Goal: Transaction & Acquisition: Purchase product/service

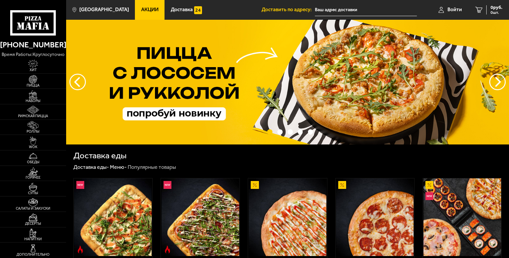
type input "[STREET_ADDRESS]"
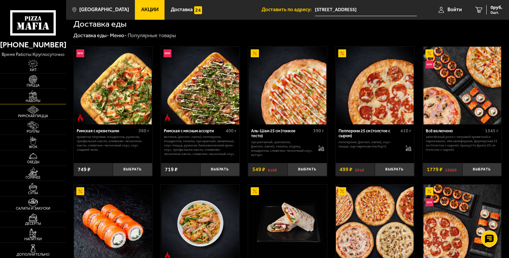
click at [29, 97] on img at bounding box center [33, 94] width 20 height 9
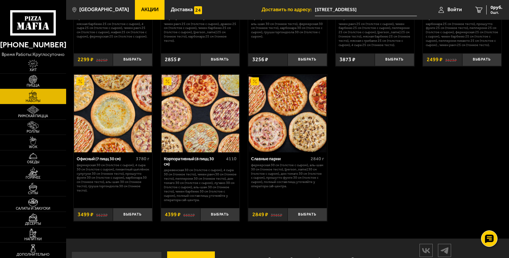
scroll to position [789, 0]
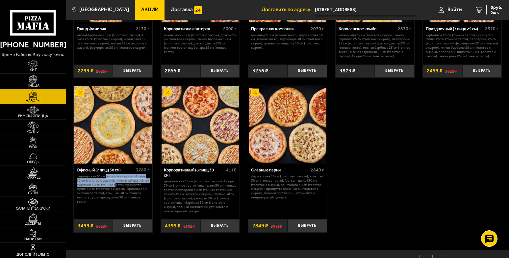
drag, startPoint x: 105, startPoint y: 184, endPoint x: 115, endPoint y: 190, distance: 11.4
click at [115, 190] on p "Фермерская 30 см (толстое с сыром), 4 сыра 30 см (толстое с сыром), Пикантный ц…" at bounding box center [113, 189] width 73 height 30
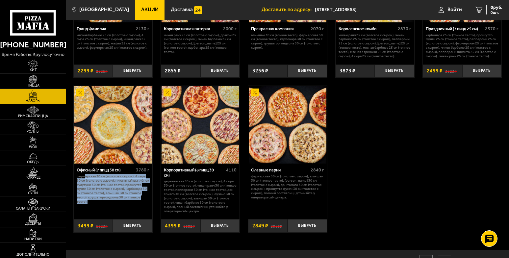
drag, startPoint x: 116, startPoint y: 211, endPoint x: 84, endPoint y: 185, distance: 41.4
click at [84, 185] on p "Фермерская 30 см (толстое с сыром), 4 сыра 30 см (толстое с сыром), Пикантный ц…" at bounding box center [113, 189] width 73 height 30
click at [112, 215] on div "Офисный (7 пицц 30 см) 3780 г Фермерская 30 см (толстое с сыром), 4 сыра 30 см …" at bounding box center [113, 189] width 79 height 52
drag, startPoint x: 113, startPoint y: 212, endPoint x: 97, endPoint y: 180, distance: 35.9
click at [97, 180] on div "Офисный (7 пицц 30 см) 3780 г Фермерская 30 см (толстое с сыром), 4 сыра 30 см …" at bounding box center [113, 189] width 79 height 52
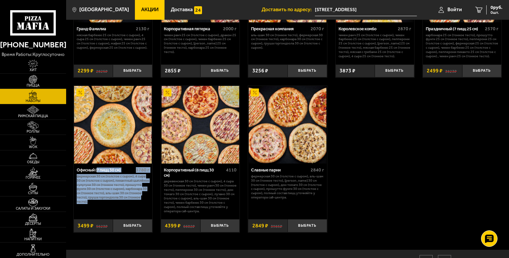
click at [102, 204] on p "Фермерская 30 см (толстое с сыром), 4 сыра 30 см (толстое с сыром), Пикантный ц…" at bounding box center [113, 189] width 73 height 30
drag, startPoint x: 108, startPoint y: 212, endPoint x: 92, endPoint y: 174, distance: 41.0
click at [92, 174] on div "Офисный (7 пицц 30 см) 3780 г Фермерская 30 см (толстое с сыром), 4 сыра 30 см …" at bounding box center [113, 189] width 79 height 52
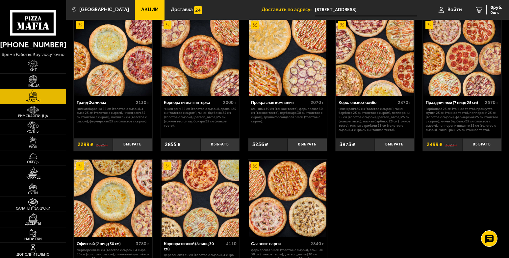
scroll to position [691, 0]
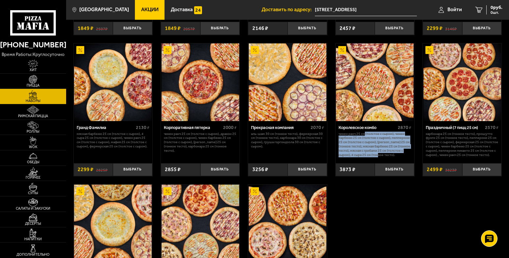
drag, startPoint x: 363, startPoint y: 135, endPoint x: 372, endPoint y: 157, distance: 23.9
click at [372, 157] on p "Чикен Ранч 25 см (толстое с сыром), Чикен Барбекю 25 см (толстое с сыром), Пепп…" at bounding box center [374, 144] width 73 height 25
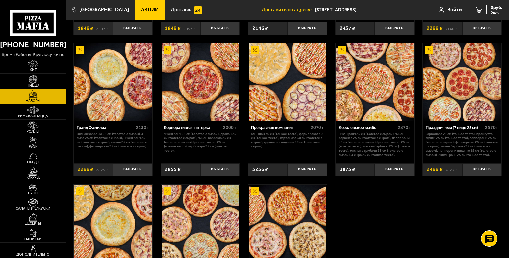
drag, startPoint x: 260, startPoint y: 137, endPoint x: 292, endPoint y: 148, distance: 33.4
click at [292, 148] on p "Аль-Шам 30 см (тонкое тесто), Фермерская 30 см (тонкое тесто), Карбонара 30 см …" at bounding box center [287, 140] width 73 height 17
click at [292, 146] on p "Аль-Шам 30 см (тонкое тесто), Фермерская 30 см (тонкое тесто), Карбонара 30 см …" at bounding box center [287, 140] width 73 height 17
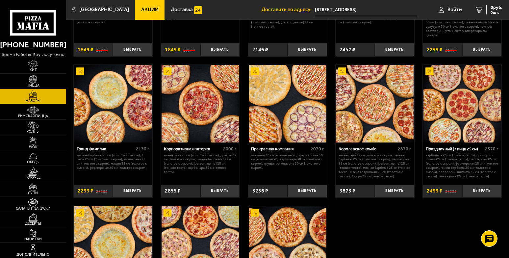
scroll to position [658, 0]
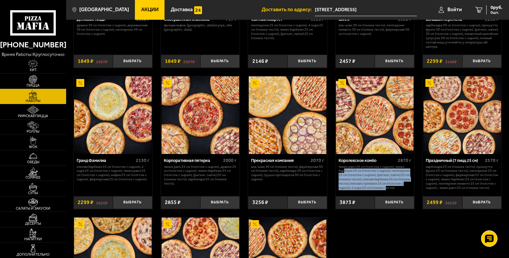
drag, startPoint x: 344, startPoint y: 172, endPoint x: 391, endPoint y: 191, distance: 51.2
click at [391, 190] on p "Чикен Ранч 25 см (толстое с сыром), Чикен Барбекю 25 см (толстое с сыром), Пепп…" at bounding box center [374, 177] width 73 height 25
click at [387, 178] on p "Чикен Ранч 25 см (толстое с сыром), Чикен Барбекю 25 см (толстое с сыром), Пепп…" at bounding box center [374, 177] width 73 height 25
drag, startPoint x: 385, startPoint y: 188, endPoint x: 362, endPoint y: 172, distance: 28.0
click at [362, 172] on p "Чикен Ранч 25 см (толстое с сыром), Чикен Барбекю 25 см (толстое с сыром), Пепп…" at bounding box center [374, 177] width 73 height 25
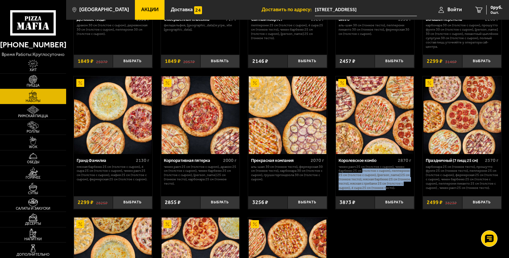
click at [378, 185] on p "Чикен Ранч 25 см (толстое с сыром), Чикен Барбекю 25 см (толстое с сыром), Пепп…" at bounding box center [374, 177] width 73 height 25
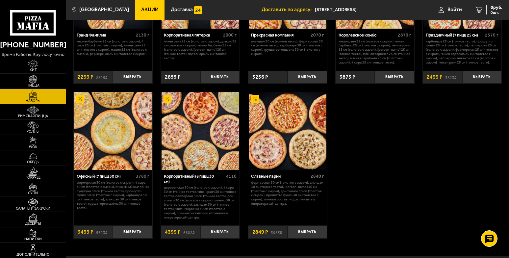
scroll to position [799, 0]
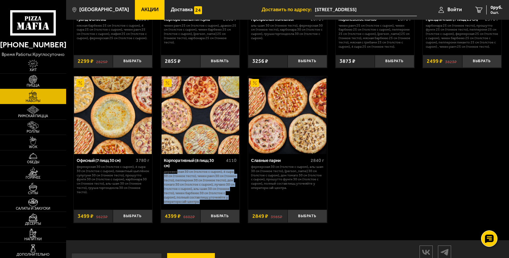
drag, startPoint x: 178, startPoint y: 182, endPoint x: 227, endPoint y: 211, distance: 57.1
click at [227, 204] on p "Деревенская 30 см (толстое с сыром), 4 сыра 30 см (тонкое тесто), Чикен Ранч 30…" at bounding box center [200, 187] width 73 height 34
click at [219, 198] on p "Деревенская 30 см (толстое с сыром), 4 сыра 30 см (тонкое тесто), Чикен Ранч 30…" at bounding box center [200, 187] width 73 height 34
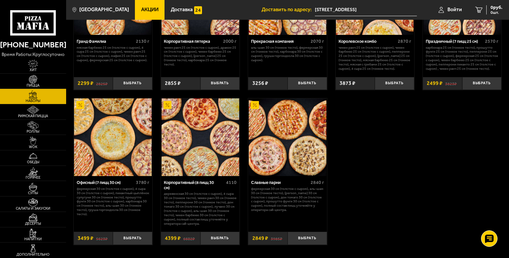
scroll to position [766, 0]
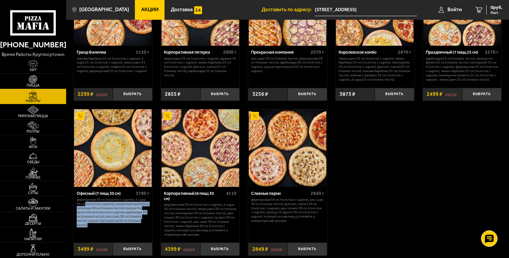
drag, startPoint x: 85, startPoint y: 210, endPoint x: 124, endPoint y: 234, distance: 45.6
click at [124, 227] on p "Фермерская 30 см (толстое с сыром), 4 сыра 30 см (толстое с сыром), Пикантный ц…" at bounding box center [113, 213] width 73 height 30
click at [125, 220] on p "Фермерская 30 см (толстое с сыром), 4 сыра 30 см (толстое с сыром), Пикантный ц…" at bounding box center [113, 213] width 73 height 30
drag, startPoint x: 85, startPoint y: 209, endPoint x: 110, endPoint y: 233, distance: 34.7
click at [110, 227] on p "Фермерская 30 см (толстое с сыром), 4 сыра 30 см (толстое с сыром), Пикантный ц…" at bounding box center [113, 213] width 73 height 30
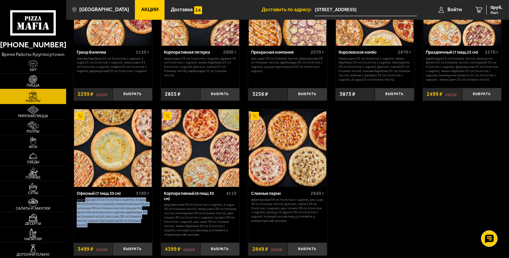
click at [110, 227] on p "Фермерская 30 см (толстое с сыром), 4 сыра 30 см (толстое с сыром), Пикантный ц…" at bounding box center [113, 213] width 73 height 30
drag, startPoint x: 110, startPoint y: 231, endPoint x: 81, endPoint y: 208, distance: 37.5
click at [81, 208] on p "Фермерская 30 см (толстое с сыром), 4 сыра 30 см (толстое с сыром), Пикантный ц…" at bounding box center [113, 213] width 73 height 30
click at [80, 208] on p "Фермерская 30 см (толстое с сыром), 4 сыра 30 см (толстое с сыром), Пикантный ц…" at bounding box center [113, 213] width 73 height 30
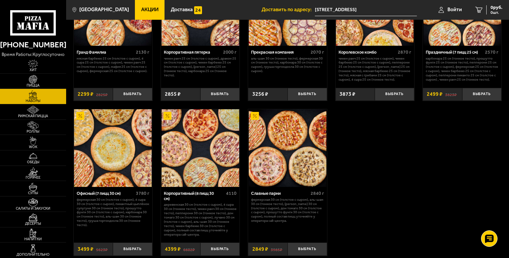
click at [92, 216] on p "Фермерская 30 см (толстое с сыром), 4 сыра 30 см (толстое с сыром), Пикантный ц…" at bounding box center [113, 213] width 73 height 30
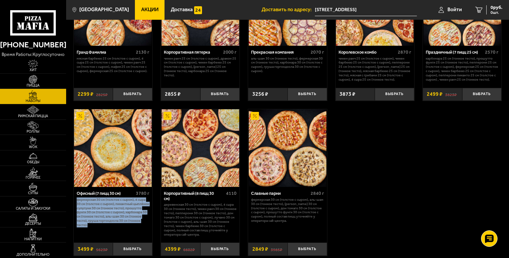
drag, startPoint x: 90, startPoint y: 232, endPoint x: 76, endPoint y: 208, distance: 27.0
click at [77, 208] on p "Фермерская 30 см (толстое с сыром), 4 сыра 30 см (толстое с сыром), Пикантный ц…" at bounding box center [113, 213] width 73 height 30
click at [90, 214] on p "Фермерская 30 см (толстое с сыром), 4 сыра 30 см (толстое с сыром), Пикантный ц…" at bounding box center [113, 213] width 73 height 30
drag, startPoint x: 100, startPoint y: 232, endPoint x: 88, endPoint y: 220, distance: 17.2
click at [88, 220] on p "Фермерская 30 см (толстое с сыром), 4 сыра 30 см (толстое с сыром), Пикантный ц…" at bounding box center [113, 213] width 73 height 30
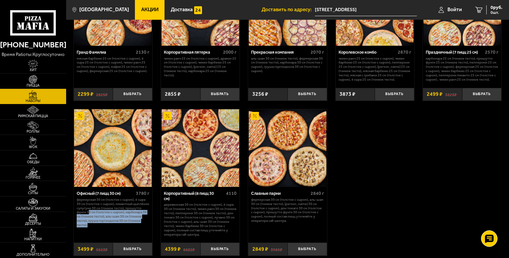
click at [102, 227] on p "Фермерская 30 см (толстое с сыром), 4 сыра 30 см (толстое с сыром), Пикантный ц…" at bounding box center [113, 213] width 73 height 30
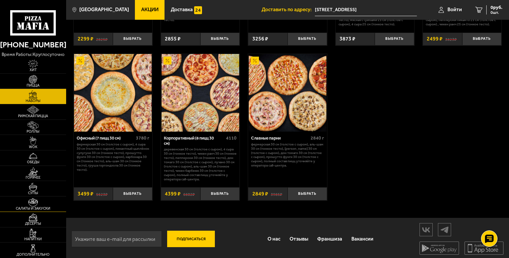
scroll to position [832, 0]
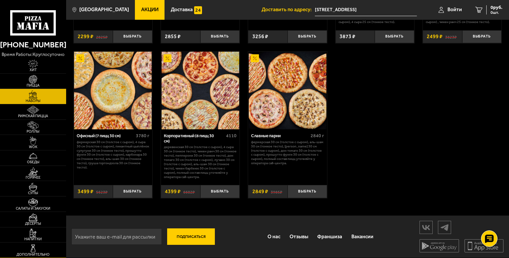
click at [31, 246] on img at bounding box center [33, 248] width 20 height 9
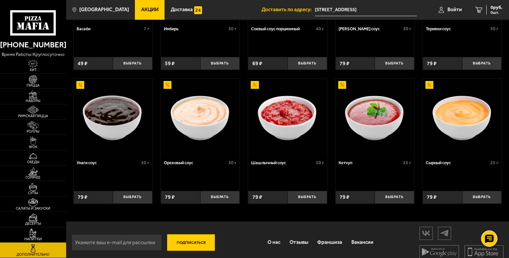
scroll to position [251, 0]
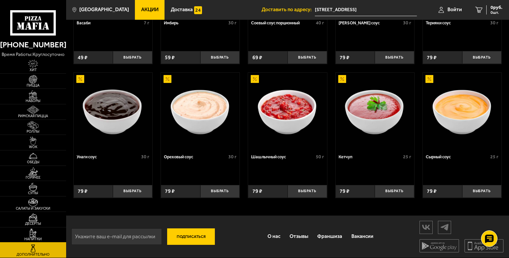
click at [32, 232] on img at bounding box center [33, 233] width 20 height 9
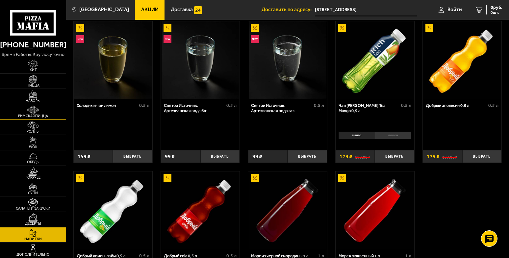
scroll to position [164, 0]
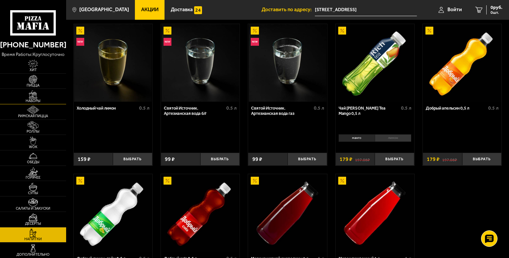
click at [32, 95] on img at bounding box center [33, 94] width 20 height 9
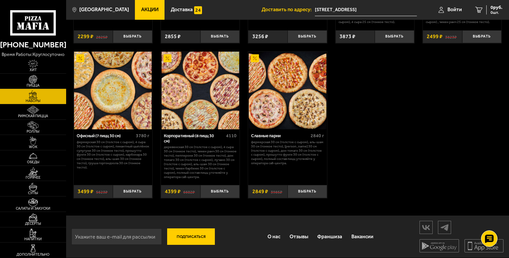
scroll to position [832, 0]
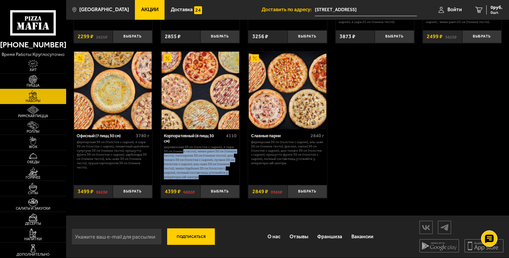
drag, startPoint x: 184, startPoint y: 150, endPoint x: 198, endPoint y: 178, distance: 31.5
click at [198, 178] on p "Деревенская 30 см (толстое с сыром), 4 сыра 30 см (тонкое тесто), Чикен Ранч 30…" at bounding box center [200, 162] width 73 height 34
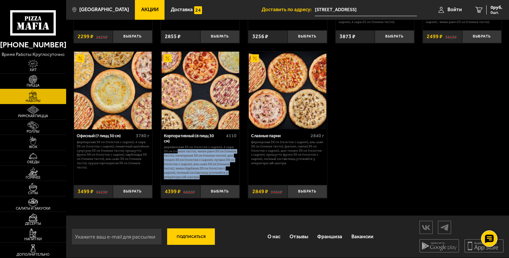
drag, startPoint x: 211, startPoint y: 176, endPoint x: 178, endPoint y: 151, distance: 42.0
click at [178, 151] on p "Деревенская 30 см (толстое с сыром), 4 сыра 30 см (тонкое тесто), Чикен Ранч 30…" at bounding box center [200, 162] width 73 height 34
click at [184, 166] on p "Деревенская 30 см (толстое с сыром), 4 сыра 30 см (тонкое тесто), Чикен Ранч 30…" at bounding box center [200, 162] width 73 height 34
drag, startPoint x: 205, startPoint y: 178, endPoint x: 163, endPoint y: 144, distance: 53.1
click at [163, 144] on div "Корпоративный (8 пицц 30 см) 4110 Деревенская 30 см (толстое с сыром), 4 сыра 3…" at bounding box center [200, 155] width 79 height 52
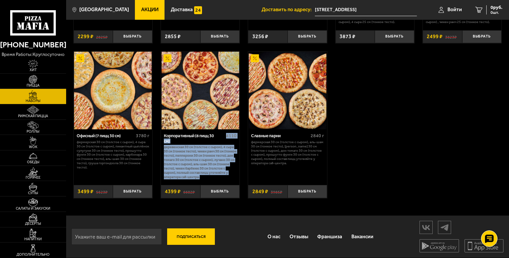
click at [163, 144] on div "Корпоративный (8 пицц 30 см) 4110 Деревенская 30 см (толстое с сыром), 4 сыра 3…" at bounding box center [200, 155] width 79 height 52
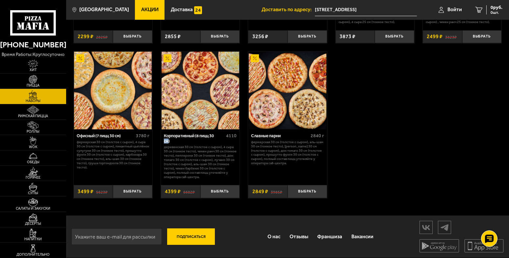
click at [163, 144] on div "Корпоративный (8 пицц 30 см) 4110 Деревенская 30 см (толстое с сыром), 4 сыра 3…" at bounding box center [200, 155] width 79 height 52
click at [181, 152] on p "Деревенская 30 см (толстое с сыром), 4 сыра 30 см (тонкое тесто), Чикен Ранч 30…" at bounding box center [200, 162] width 73 height 34
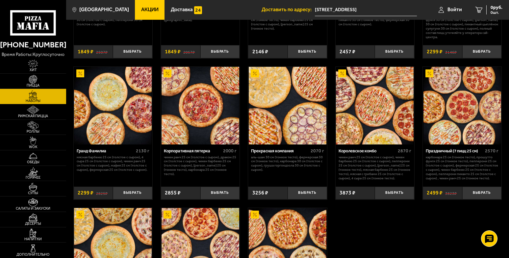
scroll to position [766, 0]
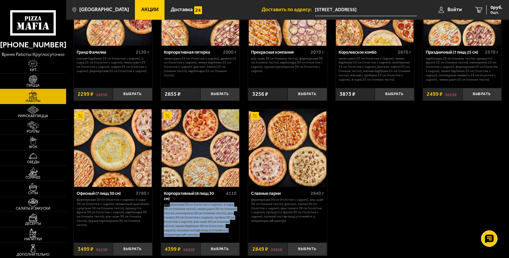
drag, startPoint x: 170, startPoint y: 213, endPoint x: 205, endPoint y: 241, distance: 44.8
click at [205, 236] on p "Деревенская 30 см (толстое с сыром), 4 сыра 30 см (тонкое тесто), Чикен Ранч 30…" at bounding box center [200, 220] width 73 height 34
click at [200, 233] on p "Деревенская 30 см (толстое с сыром), 4 сыра 30 см (тонкое тесто), Чикен Ранч 30…" at bounding box center [200, 220] width 73 height 34
drag, startPoint x: 206, startPoint y: 241, endPoint x: 173, endPoint y: 213, distance: 43.2
click at [173, 213] on p "Деревенская 30 см (толстое с сыром), 4 сыра 30 см (тонкое тесто), Чикен Ранч 30…" at bounding box center [200, 220] width 73 height 34
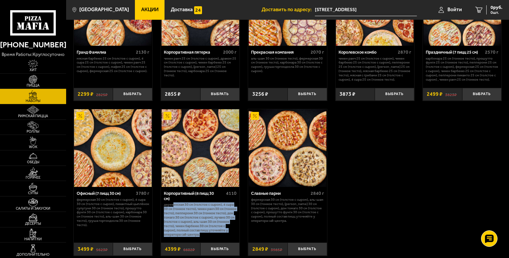
click at [192, 228] on p "Деревенская 30 см (толстое с сыром), 4 сыра 30 см (тонкое тесто), Чикен Ранч 30…" at bounding box center [200, 220] width 73 height 34
drag, startPoint x: 209, startPoint y: 243, endPoint x: 168, endPoint y: 212, distance: 52.0
click at [168, 212] on p "Деревенская 30 см (толстое с сыром), 4 сыра 30 см (тонкое тесто), Чикен Ранч 30…" at bounding box center [200, 220] width 73 height 34
click at [185, 227] on p "Деревенская 30 см (толстое с сыром), 4 сыра 30 см (тонкое тесто), Чикен Ранч 30…" at bounding box center [200, 220] width 73 height 34
drag, startPoint x: 195, startPoint y: 242, endPoint x: 173, endPoint y: 210, distance: 39.5
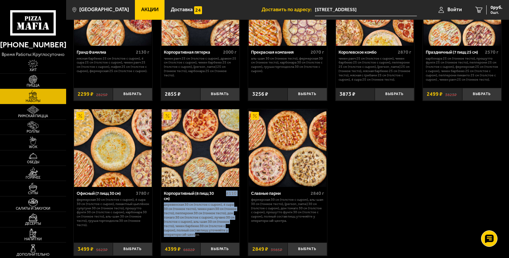
click at [173, 210] on div "Корпоративный (8 пицц 30 см) 4110 Деревенская 30 см (толстое с сыром), 4 сыра 3…" at bounding box center [200, 213] width 79 height 52
click at [183, 223] on p "Деревенская 30 см (толстое с сыром), 4 сыра 30 см (тонкое тесто), Чикен Ранч 30…" at bounding box center [200, 220] width 73 height 34
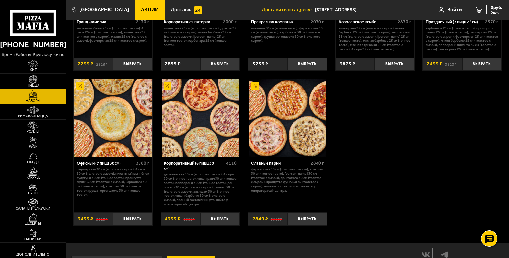
scroll to position [832, 0]
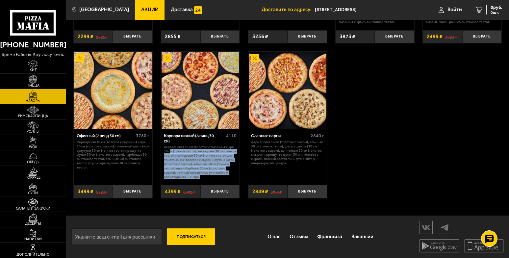
drag, startPoint x: 170, startPoint y: 150, endPoint x: 232, endPoint y: 176, distance: 67.8
click at [232, 176] on p "Деревенская 30 см (толстое с сыром), 4 сыра 30 см (тонкое тесто), Чикен Ранч 30…" at bounding box center [200, 162] width 73 height 34
click at [216, 158] on p "Деревенская 30 см (толстое с сыром), 4 сыра 30 см (тонкое тесто), Чикен Ранч 30…" at bounding box center [200, 162] width 73 height 34
drag, startPoint x: 164, startPoint y: 147, endPoint x: 220, endPoint y: 177, distance: 63.7
click at [220, 177] on p "Деревенская 30 см (толстое с сыром), 4 сыра 30 см (тонкое тесто), Чикен Ранч 30…" at bounding box center [200, 162] width 73 height 34
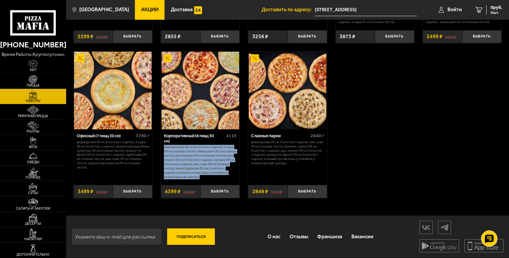
click at [220, 177] on p "Деревенская 30 см (толстое с сыром), 4 сыра 30 см (тонкое тесто), Чикен Ранч 30…" at bounding box center [200, 162] width 73 height 34
drag, startPoint x: 220, startPoint y: 176, endPoint x: 166, endPoint y: 147, distance: 61.3
click at [166, 147] on p "Деревенская 30 см (толстое с сыром), 4 сыра 30 см (тонкое тесто), Чикен Ранч 30…" at bounding box center [200, 162] width 73 height 34
click at [199, 162] on p "Деревенская 30 см (толстое с сыром), 4 сыра 30 см (тонкое тесто), Чикен Ранч 30…" at bounding box center [200, 162] width 73 height 34
drag, startPoint x: 163, startPoint y: 148, endPoint x: 206, endPoint y: 178, distance: 52.4
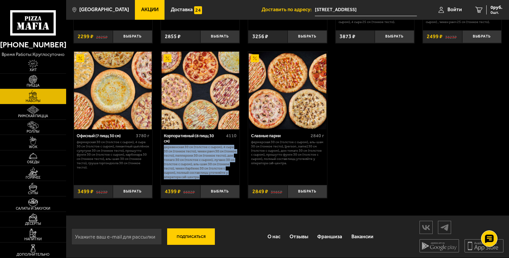
click at [206, 178] on div "Корпоративный (8 пицц 30 см) 4110 Деревенская 30 см (толстое с сыром), 4 сыра 3…" at bounding box center [200, 155] width 79 height 52
copy p "Деревенская 30 см (толстое с сыром), 4 сыра 30 см (тонкое тесто), Чикен Ранч 30…"
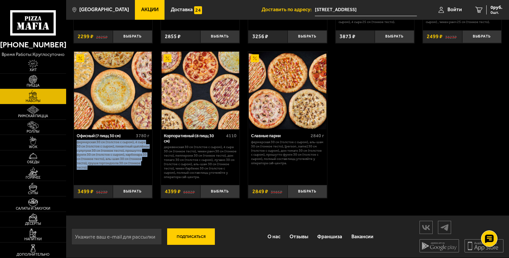
drag, startPoint x: 77, startPoint y: 144, endPoint x: 117, endPoint y: 169, distance: 47.3
click at [117, 169] on p "Фермерская 30 см (толстое с сыром), 4 сыра 30 см (толстое с сыром), Пикантный ц…" at bounding box center [113, 155] width 73 height 30
copy p "Фермерская 30 см (толстое с сыром), 4 сыра 30 см (толстое с сыром), Пикантный ц…"
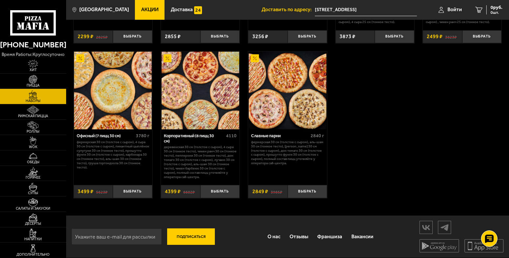
drag, startPoint x: 298, startPoint y: 167, endPoint x: 293, endPoint y: 167, distance: 5.0
click at [293, 167] on div "Славные парни 2840 г Фермерская 30 см (толстое с сыром), Аль-Шам 30 см (тонкое …" at bounding box center [287, 155] width 79 height 52
click at [283, 150] on p "Фермерская 30 см (толстое с сыром), Аль-Шам 30 см (тонкое тесто), [PERSON_NAME]…" at bounding box center [287, 152] width 73 height 25
click at [286, 162] on p "Фермерская 30 см (толстое с сыром), Аль-Шам 30 см (тонкое тесто), [PERSON_NAME]…" at bounding box center [287, 152] width 73 height 25
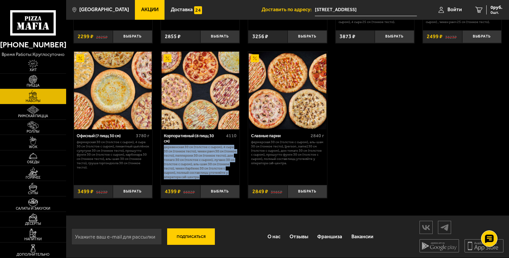
drag, startPoint x: 165, startPoint y: 147, endPoint x: 221, endPoint y: 177, distance: 64.1
click at [221, 177] on p "Деревенская 30 см (толстое с сыром), 4 сыра 30 см (тонкое тесто), Чикен Ранч 30…" at bounding box center [200, 162] width 73 height 34
click at [216, 165] on p "Деревенская 30 см (толстое с сыром), 4 сыра 30 см (тонкое тесто), Чикен Ранч 30…" at bounding box center [200, 162] width 73 height 34
drag, startPoint x: 216, startPoint y: 176, endPoint x: 180, endPoint y: 152, distance: 43.7
click at [181, 152] on p "Деревенская 30 см (толстое с сыром), 4 сыра 30 см (тонкое тесто), Чикен Ранч 30…" at bounding box center [200, 162] width 73 height 34
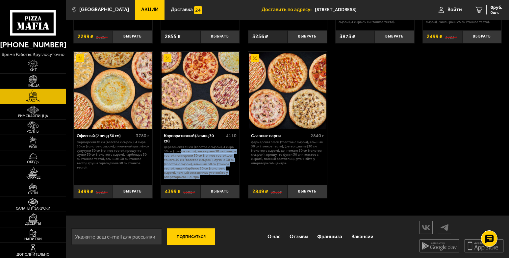
click at [178, 161] on p "Деревенская 30 см (толстое с сыром), 4 сыра 30 см (тонкое тесто), Чикен Ранч 30…" at bounding box center [200, 162] width 73 height 34
drag, startPoint x: 200, startPoint y: 178, endPoint x: 166, endPoint y: 148, distance: 45.2
click at [166, 148] on p "Деревенская 30 см (толстое с сыром), 4 сыра 30 см (тонкое тесто), Чикен Ранч 30…" at bounding box center [200, 162] width 73 height 34
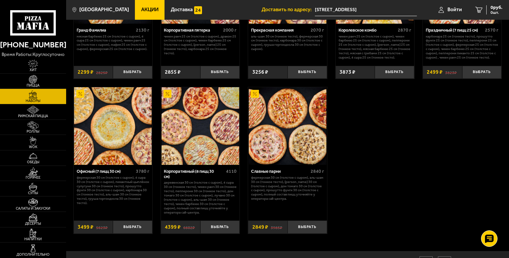
scroll to position [799, 0]
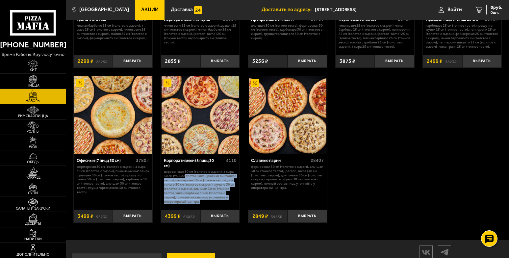
drag, startPoint x: 185, startPoint y: 182, endPoint x: 217, endPoint y: 210, distance: 42.7
click at [217, 204] on p "Деревенская 30 см (толстое с сыром), 4 сыра 30 см (тонкое тесто), Чикен Ранч 30…" at bounding box center [200, 187] width 73 height 34
click at [208, 191] on p "Деревенская 30 см (толстое с сыром), 4 сыра 30 см (тонкое тесто), Чикен Ранч 30…" at bounding box center [200, 187] width 73 height 34
drag, startPoint x: 202, startPoint y: 210, endPoint x: 165, endPoint y: 179, distance: 48.3
click at [165, 179] on p "Деревенская 30 см (толстое с сыром), 4 сыра 30 см (тонкое тесто), Чикен Ранч 30…" at bounding box center [200, 187] width 73 height 34
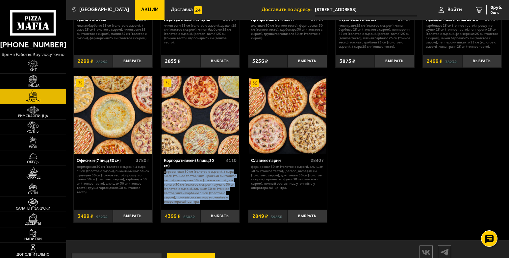
click at [183, 193] on p "Деревенская 30 см (толстое с сыром), 4 сыра 30 см (тонкое тесто), Чикен Ранч 30…" at bounding box center [200, 187] width 73 height 34
drag, startPoint x: 203, startPoint y: 209, endPoint x: 165, endPoint y: 182, distance: 46.9
click at [165, 182] on p "Деревенская 30 см (толстое с сыром), 4 сыра 30 см (тонкое тесто), Чикен Ранч 30…" at bounding box center [200, 187] width 73 height 34
click at [190, 197] on p "Деревенская 30 см (толстое с сыром), 4 сыра 30 см (тонкое тесто), Чикен Ранч 30…" at bounding box center [200, 187] width 73 height 34
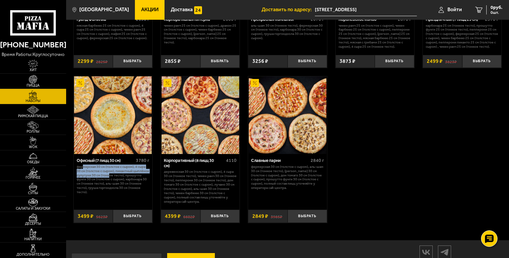
drag, startPoint x: 83, startPoint y: 174, endPoint x: 109, endPoint y: 184, distance: 27.9
click at [109, 184] on p "Фермерская 30 см (толстое с сыром), 4 сыра 30 см (толстое с сыром), Пикантный ц…" at bounding box center [113, 180] width 73 height 30
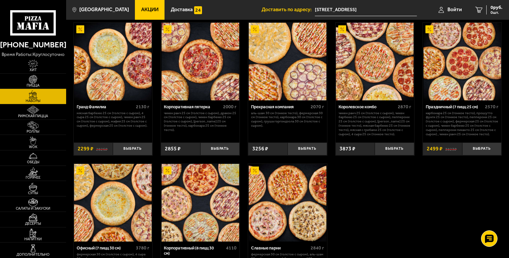
scroll to position [700, 0]
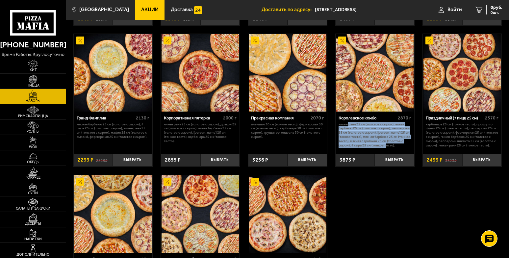
drag, startPoint x: 347, startPoint y: 128, endPoint x: 387, endPoint y: 153, distance: 47.3
click at [387, 150] on div "Королевское комбо 2870 г Чикен Ранч 25 см (толстое с сыром), Чикен Барбекю 25 с…" at bounding box center [374, 130] width 79 height 38
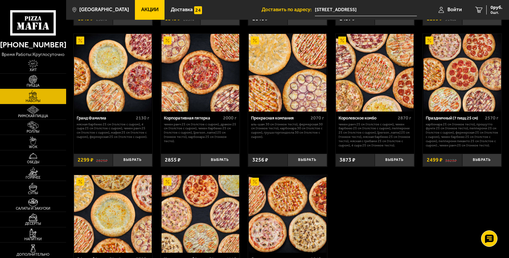
click at [304, 138] on p "Аль-Шам 30 см (тонкое тесто), Фермерская 30 см (тонкое тесто), Карбонара 30 см …" at bounding box center [287, 130] width 73 height 17
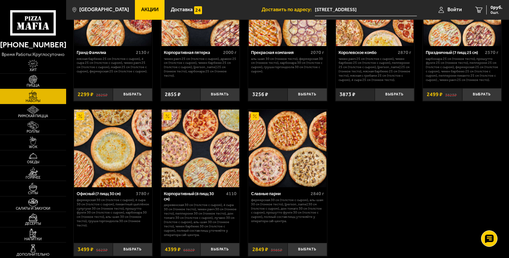
scroll to position [766, 0]
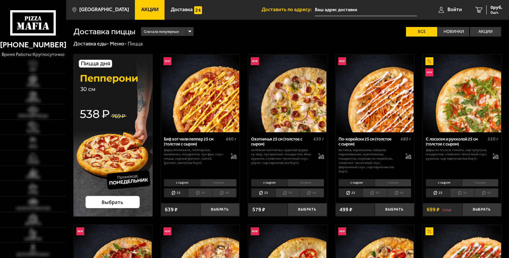
type input "[STREET_ADDRESS]"
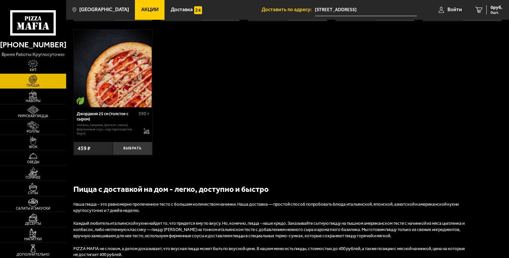
scroll to position [1315, 0]
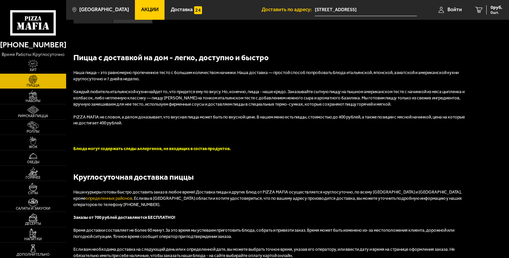
drag, startPoint x: 86, startPoint y: 148, endPoint x: 244, endPoint y: 149, distance: 157.9
click at [244, 149] on p "Блюда могут содержать следы аллергенов, не входящих в состав продуктов." at bounding box center [270, 149] width 395 height 6
click at [204, 120] on p "PIZZA MAFIA не словом, а делом доказывает, что вкусная пицца может быть по вкус…" at bounding box center [270, 120] width 395 height 12
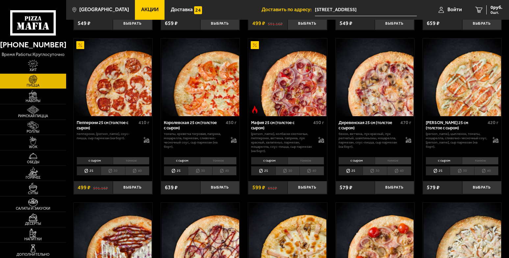
scroll to position [682, 0]
